Goal: Information Seeking & Learning: Learn about a topic

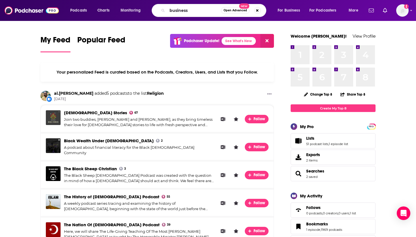
type input "business"
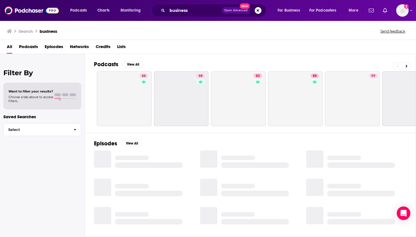
click at [31, 47] on span "Podcasts" at bounding box center [28, 48] width 19 height 12
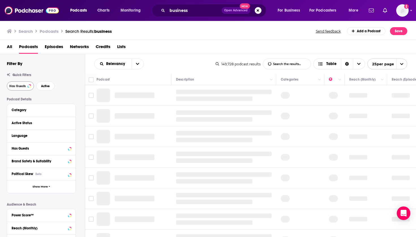
click at [21, 85] on span "Has Guests" at bounding box center [17, 86] width 16 height 3
click at [50, 86] on button "Active" at bounding box center [45, 86] width 18 height 9
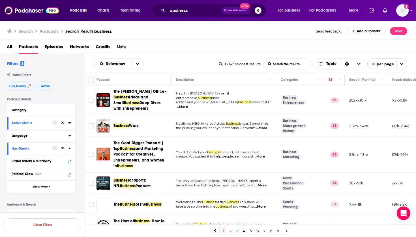
click at [71, 136] on icon at bounding box center [69, 135] width 3 height 5
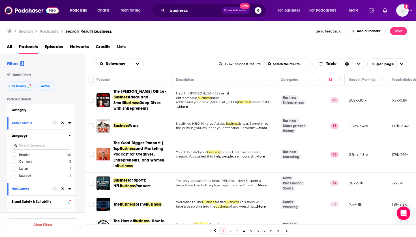
click at [26, 153] on span "English" at bounding box center [24, 155] width 11 height 4
click at [14, 157] on input "multiSelectOption-en-0" at bounding box center [14, 157] width 0 height 0
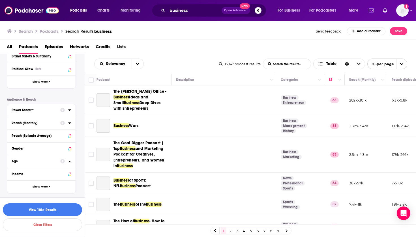
click at [55, 108] on div "Power Score™" at bounding box center [34, 110] width 45 height 4
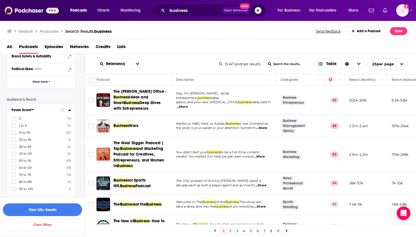
click at [21, 125] on span "1 to 9" at bounding box center [23, 126] width 8 height 4
click at [14, 127] on input "multiSelectOption-0-1" at bounding box center [14, 127] width 0 height 0
click at [18, 127] on label "0 7k" at bounding box center [41, 125] width 59 height 5
click at [14, 127] on input "multiSelectOption--1-1" at bounding box center [14, 127] width 0 height 0
click at [18, 132] on label "10 to 19 330" at bounding box center [41, 132] width 59 height 5
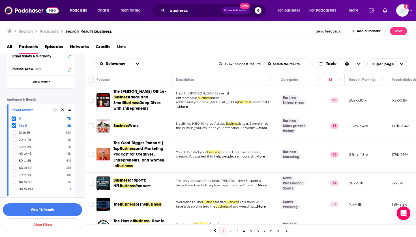
click at [14, 134] on input "multiSelectOption-10-2" at bounding box center [14, 134] width 0 height 0
click at [44, 215] on button "View 8k Results" at bounding box center [42, 210] width 79 height 13
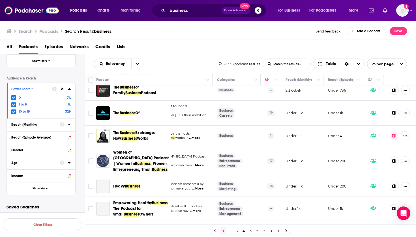
scroll to position [57, 63]
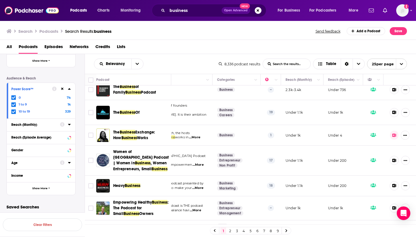
click at [394, 134] on icon at bounding box center [394, 136] width 4 height 4
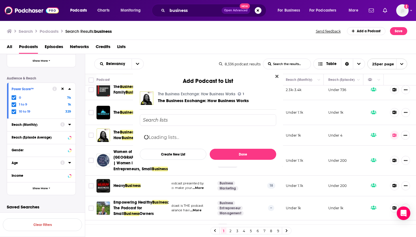
scroll to position [0, 0]
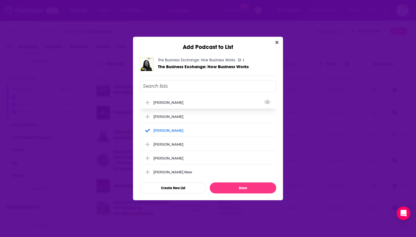
click at [177, 106] on div "[PERSON_NAME]" at bounding box center [208, 102] width 136 height 12
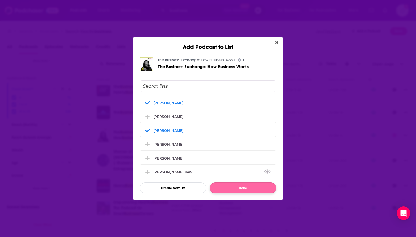
click at [227, 191] on button "Done" at bounding box center [243, 188] width 67 height 11
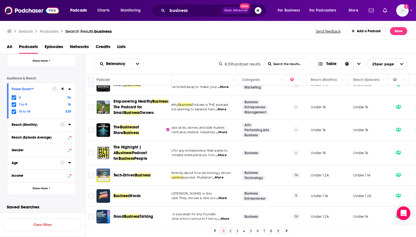
scroll to position [159, 38]
click at [124, 99] on span "Empowering Healthy" at bounding box center [133, 101] width 39 height 5
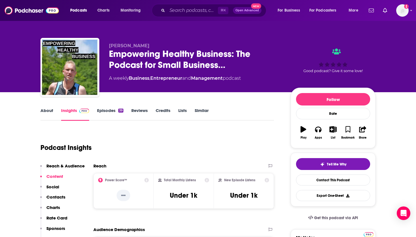
click at [334, 125] on button "List" at bounding box center [333, 133] width 15 height 20
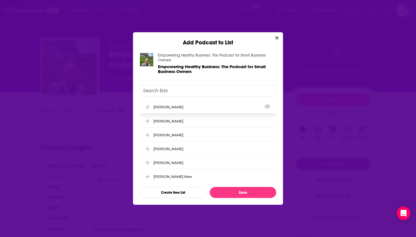
click at [186, 109] on div "[PERSON_NAME]" at bounding box center [208, 107] width 136 height 12
click at [174, 134] on div "[PERSON_NAME]" at bounding box center [208, 135] width 136 height 12
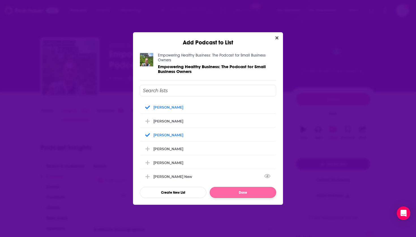
click at [231, 191] on button "Done" at bounding box center [243, 192] width 67 height 11
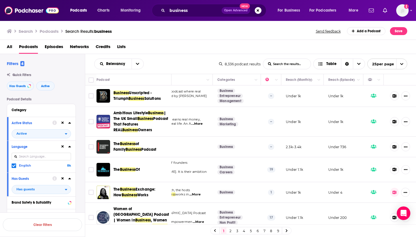
scroll to position [0, 63]
click at [152, 92] on span "Unscripted - Triumph" at bounding box center [133, 96] width 38 height 10
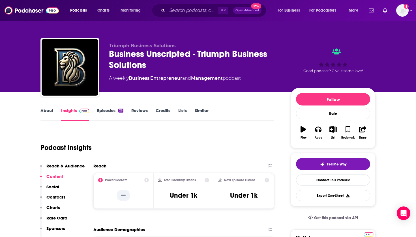
click at [334, 127] on icon "button" at bounding box center [332, 129] width 7 height 6
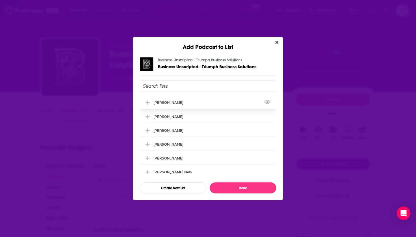
click at [175, 102] on div "[PERSON_NAME]" at bounding box center [169, 102] width 33 height 4
click at [172, 132] on div "[PERSON_NAME]" at bounding box center [169, 130] width 33 height 4
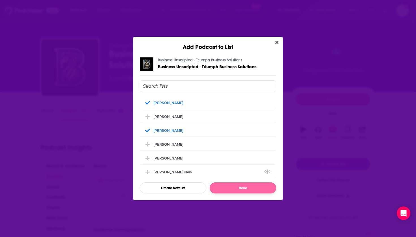
click at [226, 188] on button "Done" at bounding box center [243, 188] width 67 height 11
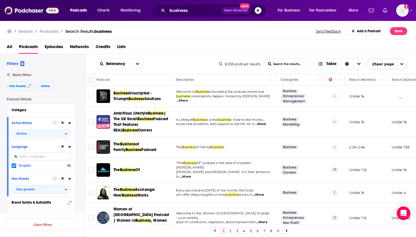
scroll to position [16, 1]
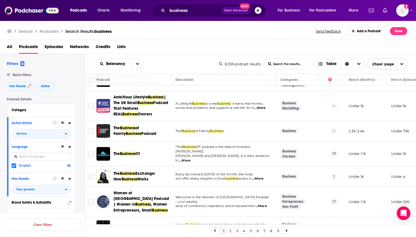
click at [134, 154] on div "Podcasts Charts Monitoring business Open Advanced New For Business For Podcaste…" at bounding box center [208, 118] width 416 height 237
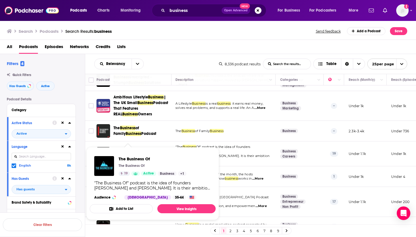
click at [137, 151] on span "The Business Of The Business Of 19 Active Business + 1 "The Business Of" podcas…" at bounding box center [153, 183] width 126 height 73
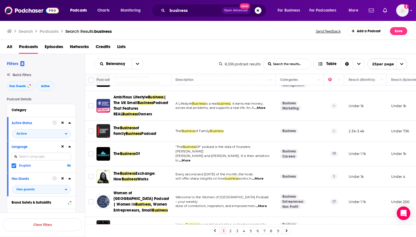
click at [137, 151] on span "Of" at bounding box center [138, 153] width 4 height 5
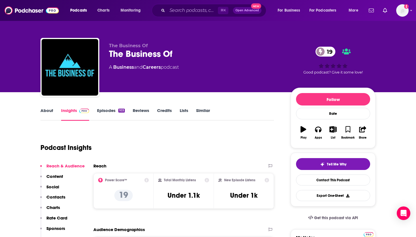
scroll to position [-1, 0]
click at [333, 129] on icon "button" at bounding box center [333, 129] width 7 height 6
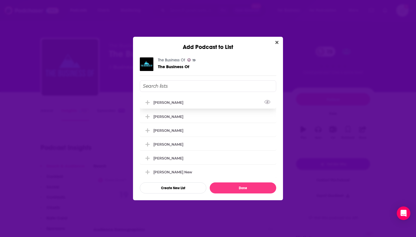
click at [176, 102] on div "[PERSON_NAME]" at bounding box center [169, 102] width 33 height 4
click at [168, 132] on div "[PERSON_NAME]" at bounding box center [169, 130] width 33 height 4
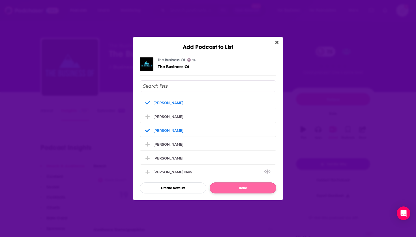
click at [236, 186] on button "Done" at bounding box center [243, 188] width 67 height 11
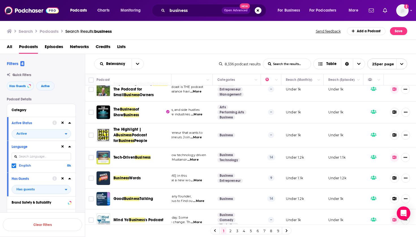
scroll to position [176, 63]
click at [395, 156] on icon at bounding box center [395, 158] width 4 height 4
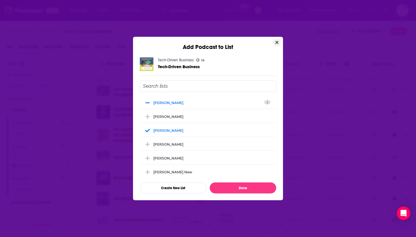
click at [277, 45] on button "Close" at bounding box center [277, 42] width 8 height 7
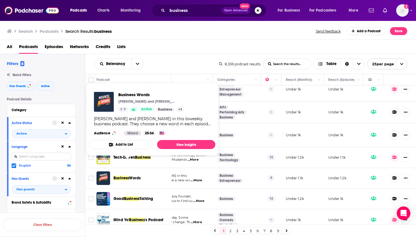
click at [130, 176] on span "Words" at bounding box center [135, 178] width 12 height 5
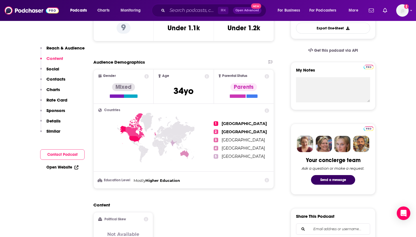
scroll to position [50, 0]
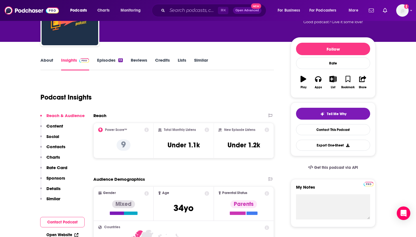
click at [331, 80] on icon "button" at bounding box center [333, 79] width 7 height 6
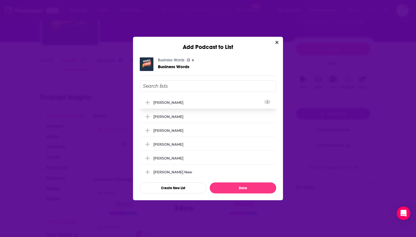
click at [153, 105] on button "Add Podcast To List" at bounding box center [148, 103] width 10 height 6
click at [161, 136] on div "[PERSON_NAME]" at bounding box center [208, 130] width 136 height 12
click at [228, 189] on button "Done" at bounding box center [243, 188] width 67 height 11
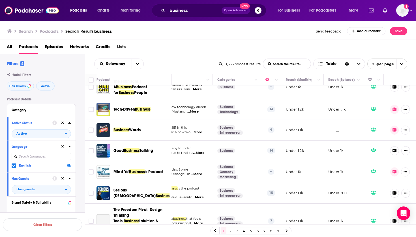
scroll to position [244, 63]
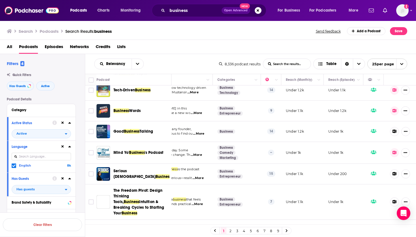
click at [142, 129] on span "Talking" at bounding box center [147, 131] width 14 height 5
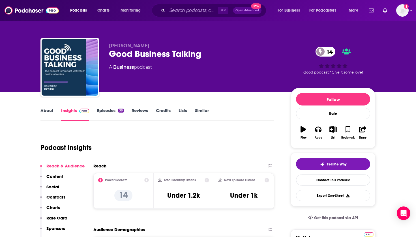
click at [334, 126] on button "List" at bounding box center [333, 133] width 15 height 20
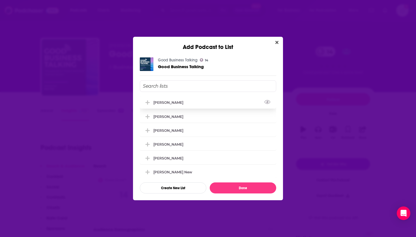
click at [168, 103] on div "[PERSON_NAME]" at bounding box center [169, 102] width 33 height 4
click at [165, 131] on div "[PERSON_NAME]" at bounding box center [169, 130] width 33 height 4
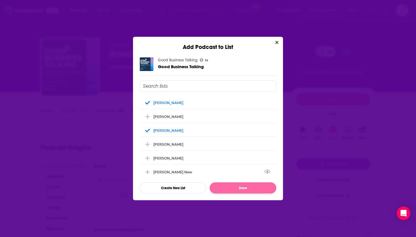
click at [219, 184] on button "Done" at bounding box center [243, 188] width 67 height 11
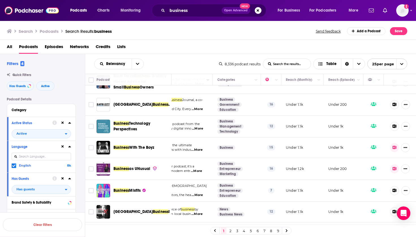
scroll to position [423, 63]
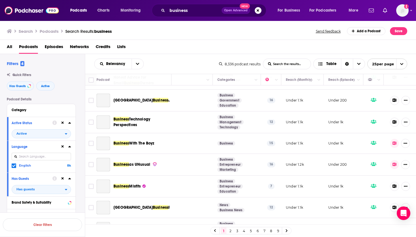
click at [129, 184] on span "Business" at bounding box center [122, 186] width 16 height 5
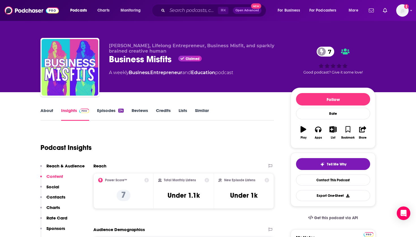
click at [331, 132] on icon "button" at bounding box center [333, 129] width 7 height 6
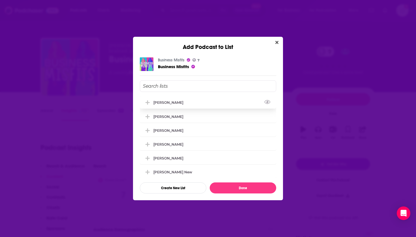
click at [164, 101] on div "[PERSON_NAME]" at bounding box center [169, 102] width 33 height 4
click at [167, 132] on div "[PERSON_NAME]" at bounding box center [169, 130] width 33 height 4
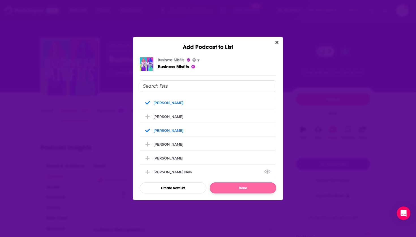
click at [225, 188] on button "Done" at bounding box center [243, 188] width 67 height 11
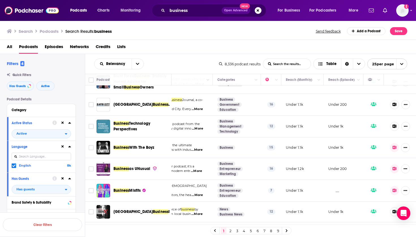
scroll to position [423, 63]
click at [394, 167] on icon at bounding box center [395, 169] width 4 height 4
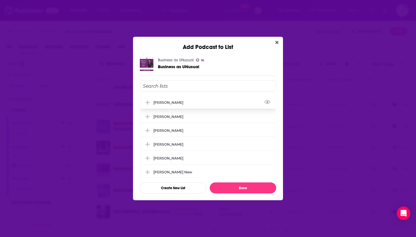
click at [168, 103] on div "[PERSON_NAME]" at bounding box center [169, 102] width 33 height 4
click at [168, 131] on div "[PERSON_NAME]" at bounding box center [169, 130] width 33 height 4
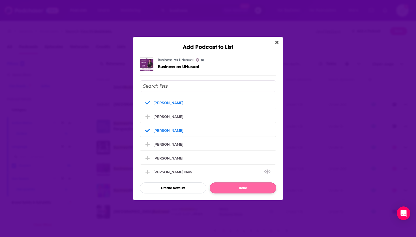
click at [219, 186] on button "Done" at bounding box center [243, 188] width 67 height 11
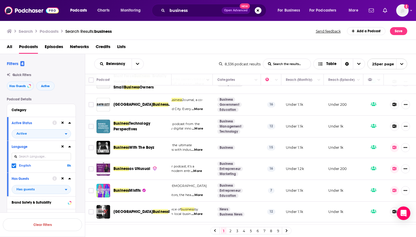
click at [397, 146] on icon at bounding box center [395, 148] width 4 height 4
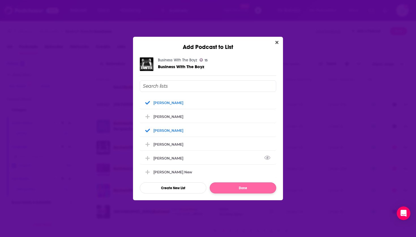
click at [229, 192] on button "Done" at bounding box center [243, 188] width 67 height 11
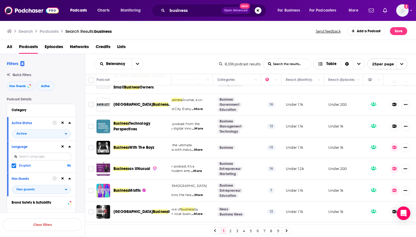
scroll to position [0, 0]
click at [127, 121] on span "Business" at bounding box center [122, 123] width 16 height 5
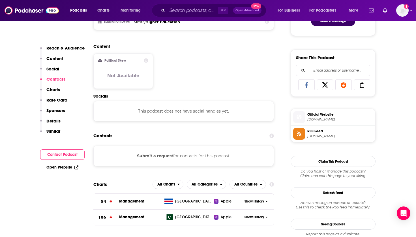
scroll to position [309, 0]
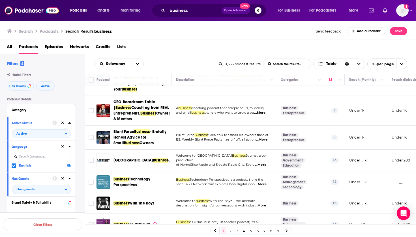
scroll to position [368, 0]
click at [231, 230] on link "2" at bounding box center [231, 231] width 6 height 7
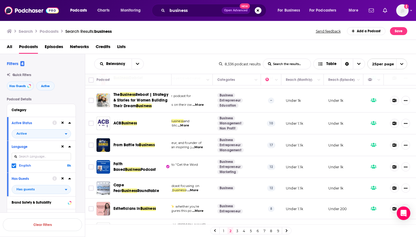
scroll to position [19, 63]
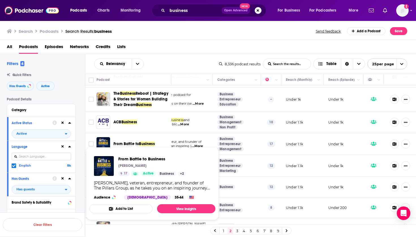
click at [143, 144] on span "From Battle to Business [PERSON_NAME] 17 Active Business + 2 [PERSON_NAME], vet…" at bounding box center [152, 184] width 133 height 80
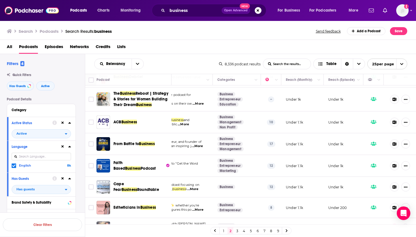
click at [145, 142] on span "Business" at bounding box center [147, 144] width 16 height 5
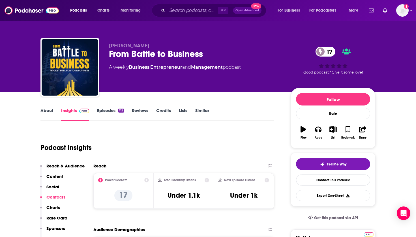
click at [332, 130] on icon "button" at bounding box center [332, 129] width 7 height 6
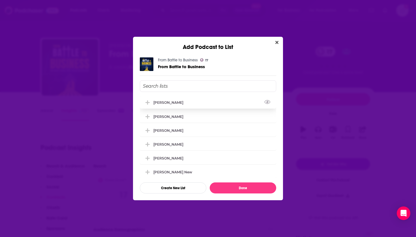
click at [171, 105] on div "[PERSON_NAME]" at bounding box center [169, 102] width 33 height 4
click at [168, 132] on div "[PERSON_NAME]" at bounding box center [169, 130] width 33 height 4
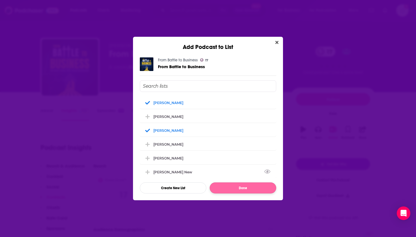
click at [219, 185] on button "Done" at bounding box center [243, 188] width 67 height 11
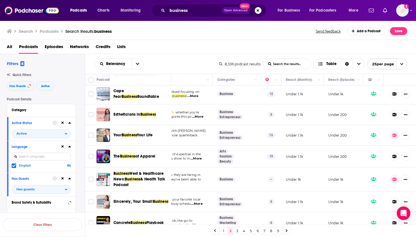
scroll to position [112, 63]
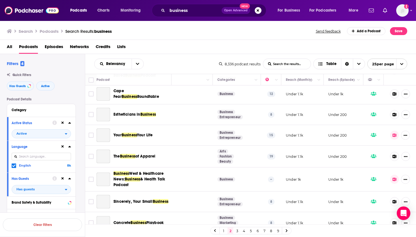
click at [398, 135] on button at bounding box center [394, 135] width 9 height 9
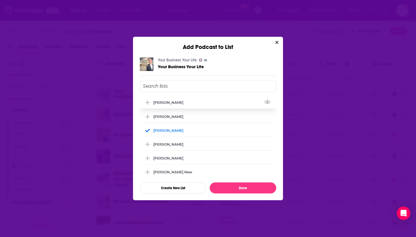
click at [175, 104] on div "[PERSON_NAME]" at bounding box center [169, 102] width 33 height 4
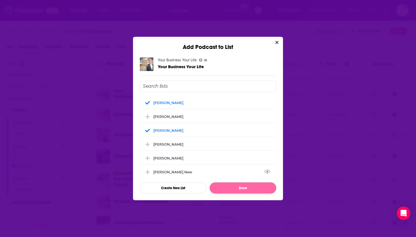
click at [228, 191] on button "Done" at bounding box center [243, 188] width 67 height 11
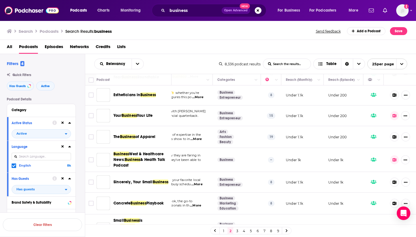
scroll to position [163, 63]
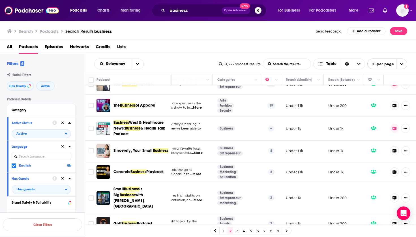
click at [146, 151] on span "Sincerely, Your Small" at bounding box center [133, 150] width 39 height 5
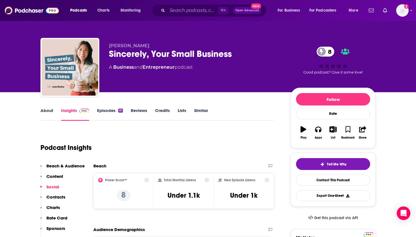
click at [332, 130] on icon "button" at bounding box center [332, 129] width 7 height 6
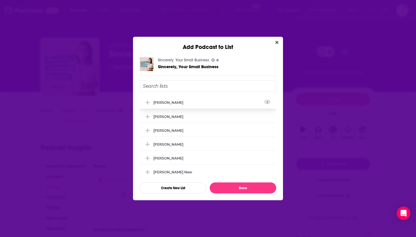
click at [178, 102] on div "[PERSON_NAME]" at bounding box center [169, 102] width 33 height 4
click at [183, 132] on button "View Link" at bounding box center [184, 131] width 3 height 1
click at [152, 131] on button "Add Podcast To List" at bounding box center [148, 130] width 10 height 6
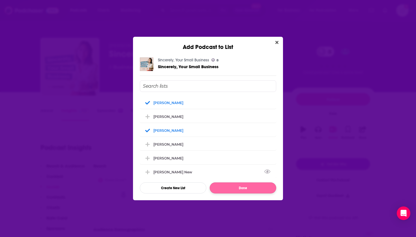
click at [223, 189] on button "Done" at bounding box center [243, 188] width 67 height 11
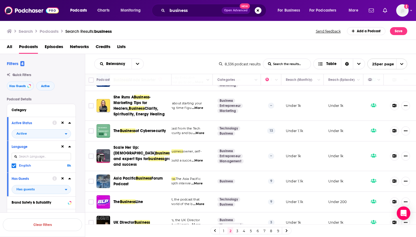
scroll to position [417, 63]
click at [153, 129] on span "of Cybersecurity" at bounding box center [151, 131] width 31 height 5
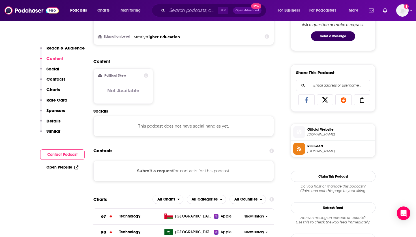
scroll to position [57, 0]
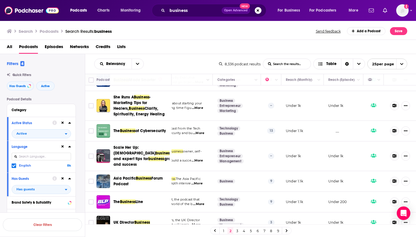
scroll to position [417, 63]
click at [138, 199] on span "The Business Line" at bounding box center [129, 202] width 30 height 6
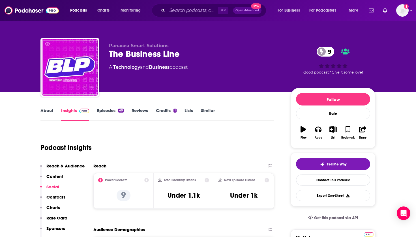
click at [330, 127] on icon "button" at bounding box center [332, 129] width 7 height 6
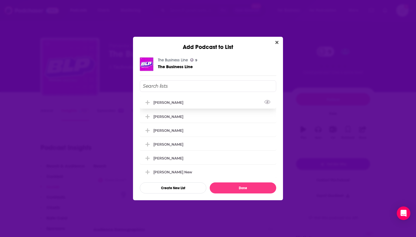
click at [172, 103] on div "[PERSON_NAME]" at bounding box center [169, 102] width 33 height 4
click at [165, 132] on div "[PERSON_NAME]" at bounding box center [169, 130] width 33 height 4
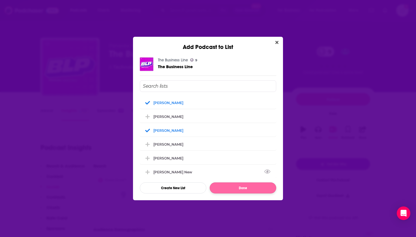
click at [221, 187] on button "Done" at bounding box center [243, 188] width 67 height 11
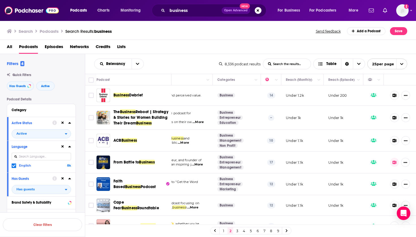
scroll to position [0, 63]
click at [141, 185] on span "Business" at bounding box center [133, 187] width 16 height 5
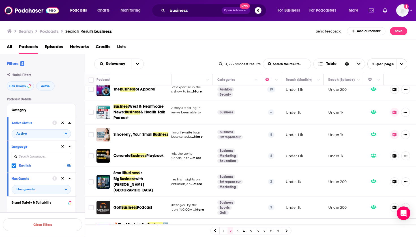
scroll to position [179, 63]
click at [146, 160] on div "Concrete Business Playbook" at bounding box center [143, 156] width 59 height 14
click at [146, 157] on div "Podcasts Charts Monitoring business Open Advanced New For Business For Podcaste…" at bounding box center [208, 118] width 416 height 237
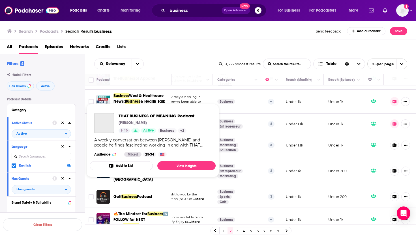
scroll to position [134, 63]
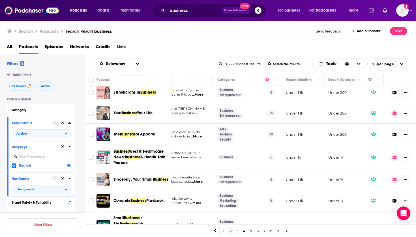
click at [149, 204] on span "Concrete Business Playbook" at bounding box center [139, 201] width 50 height 6
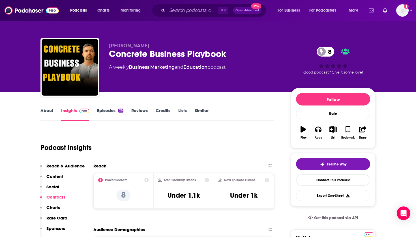
click at [332, 127] on icon "button" at bounding box center [333, 129] width 7 height 6
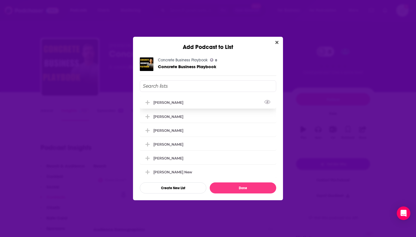
click at [167, 102] on div "[PERSON_NAME]" at bounding box center [169, 102] width 33 height 4
click at [166, 132] on div "[PERSON_NAME]" at bounding box center [169, 130] width 33 height 4
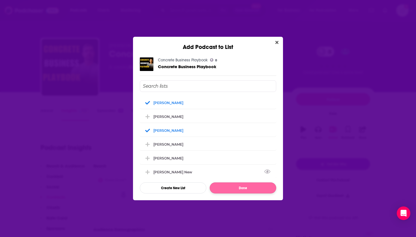
click at [221, 187] on button "Done" at bounding box center [243, 188] width 67 height 11
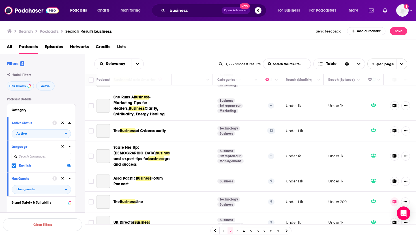
scroll to position [417, 63]
click at [138, 220] on span "Business" at bounding box center [142, 222] width 16 height 5
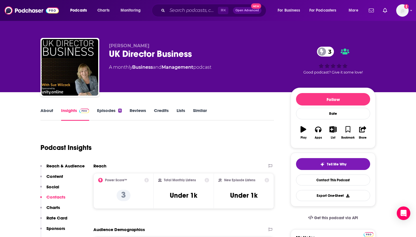
click at [334, 126] on button "List" at bounding box center [333, 133] width 15 height 20
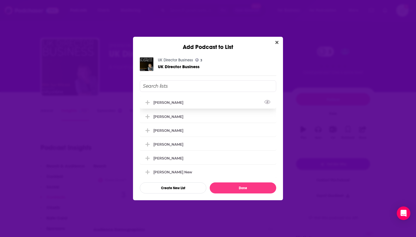
click at [172, 105] on div "[PERSON_NAME]" at bounding box center [169, 102] width 33 height 4
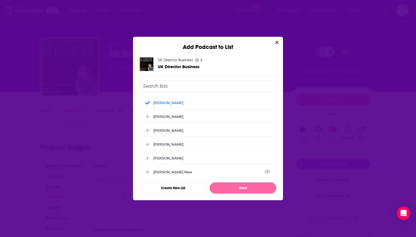
click at [219, 189] on button "Done" at bounding box center [243, 188] width 67 height 11
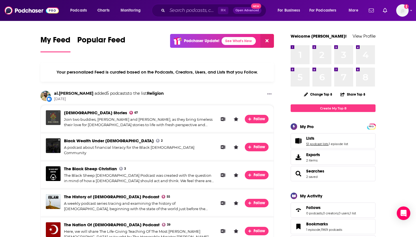
click at [310, 144] on link "51 podcast lists" at bounding box center [317, 144] width 22 height 4
